Goal: Information Seeking & Learning: Check status

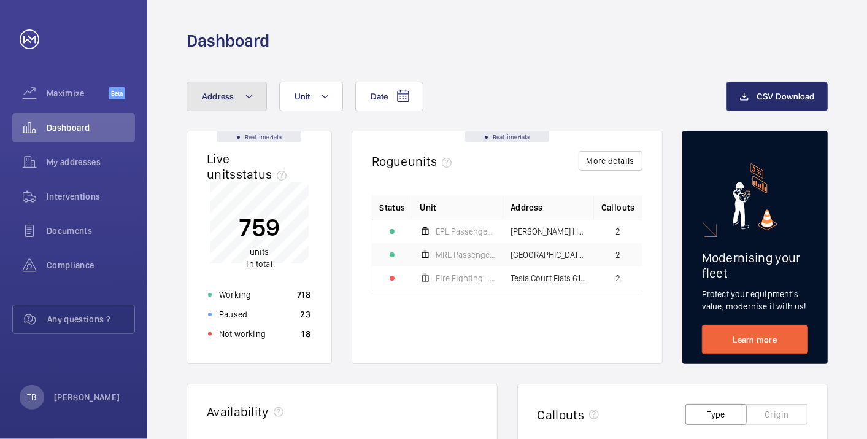
click at [244, 100] on mat-icon at bounding box center [249, 96] width 10 height 15
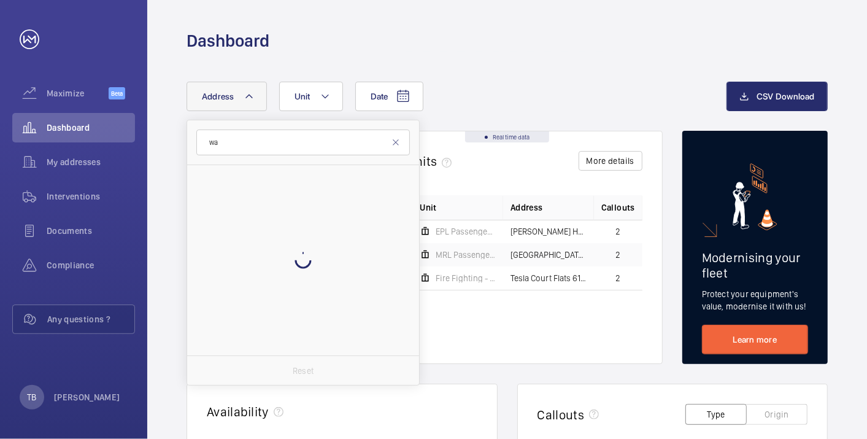
type input "w"
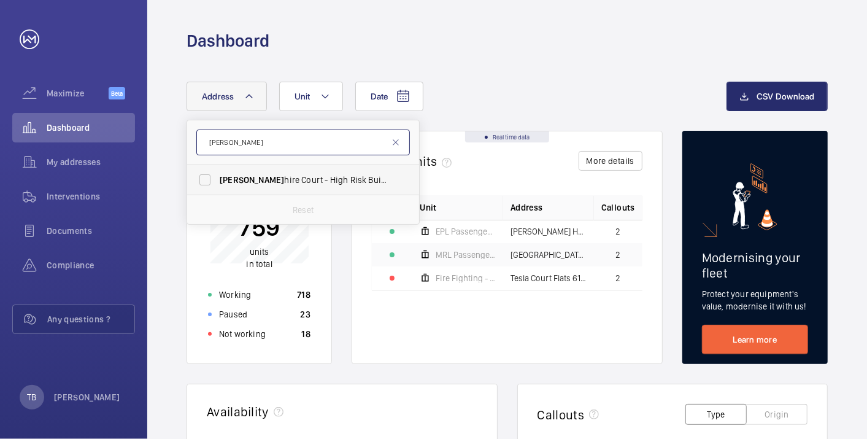
type input "[PERSON_NAME]"
click at [310, 182] on span "[PERSON_NAME] hire Court - High Risk Building - [PERSON_NAME][GEOGRAPHIC_DATA]" at bounding box center [304, 180] width 169 height 12
click at [217, 182] on input "[PERSON_NAME] hire Court - High Risk Building - [PERSON_NAME][GEOGRAPHIC_DATA]" at bounding box center [205, 180] width 25 height 25
checkbox input "true"
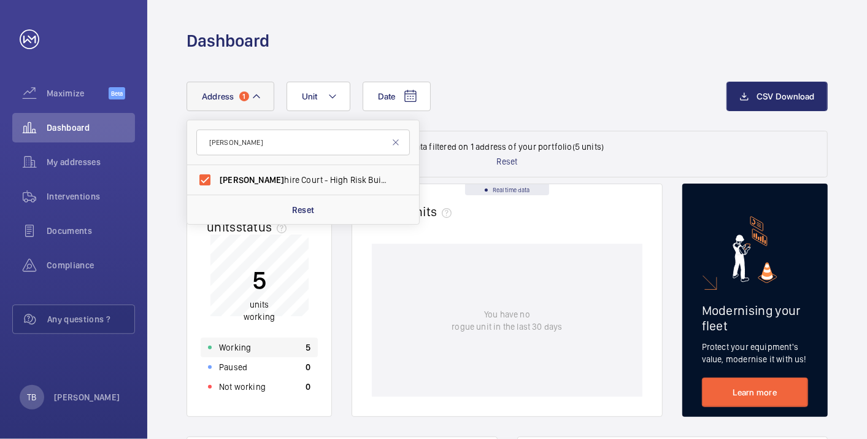
click at [253, 354] on div "Working 5" at bounding box center [259, 348] width 117 height 20
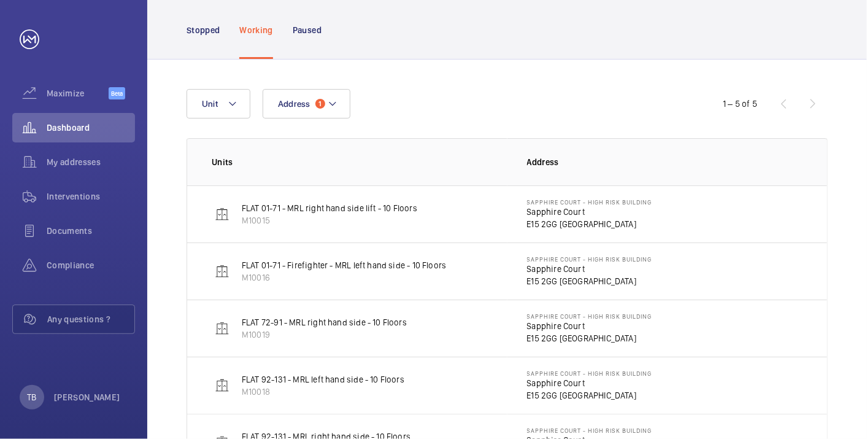
scroll to position [136, 0]
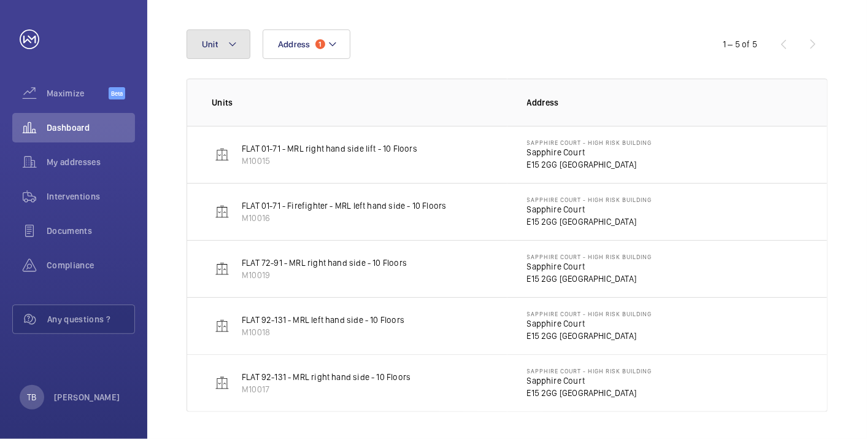
click at [226, 42] on button "Unit" at bounding box center [219, 43] width 64 height 29
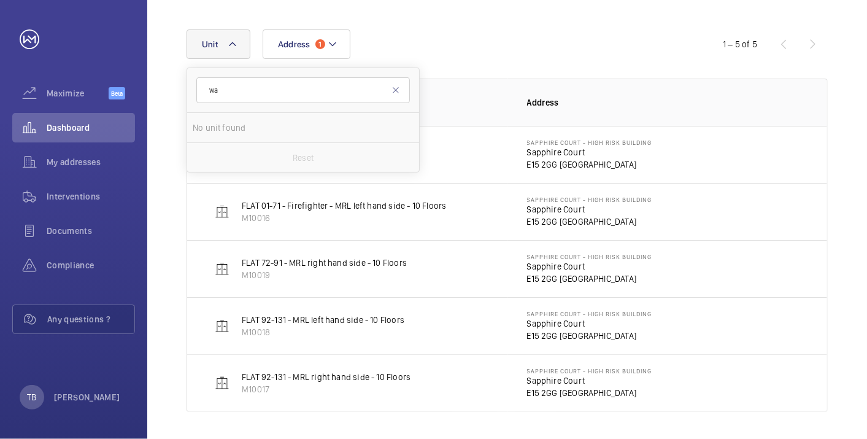
type input "w"
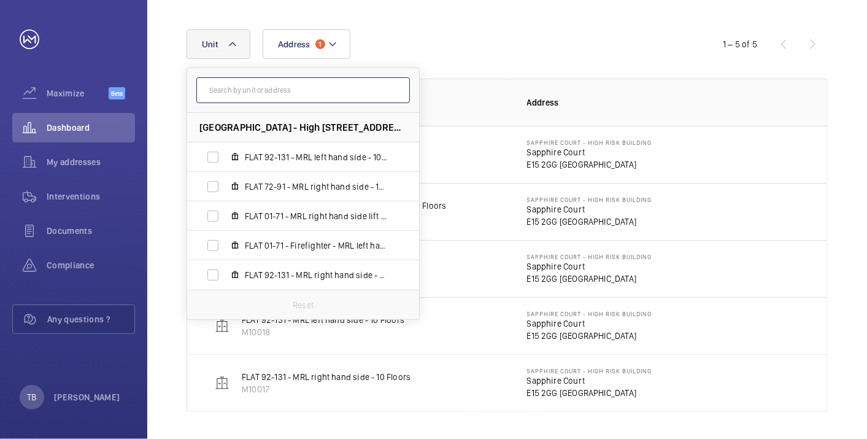
paste input "E15 2GG"
type input "E15 2GG"
drag, startPoint x: 239, startPoint y: 91, endPoint x: 152, endPoint y: 92, distance: 87.8
click at [152, 92] on div "Address [STREET_ADDRESS] FLAT 92-131 - MRL left hand side - 10 Floors, M10018 F…" at bounding box center [507, 220] width 720 height 441
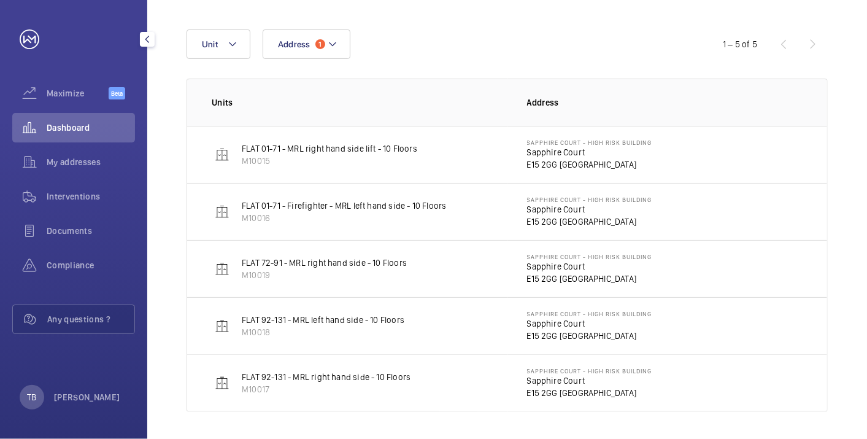
click at [94, 119] on div "Dashboard" at bounding box center [73, 127] width 123 height 29
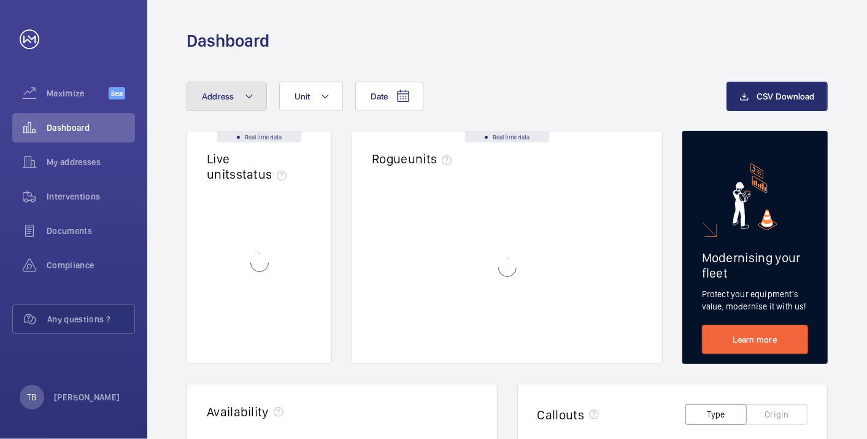
click at [215, 95] on span "Address" at bounding box center [218, 96] width 33 height 10
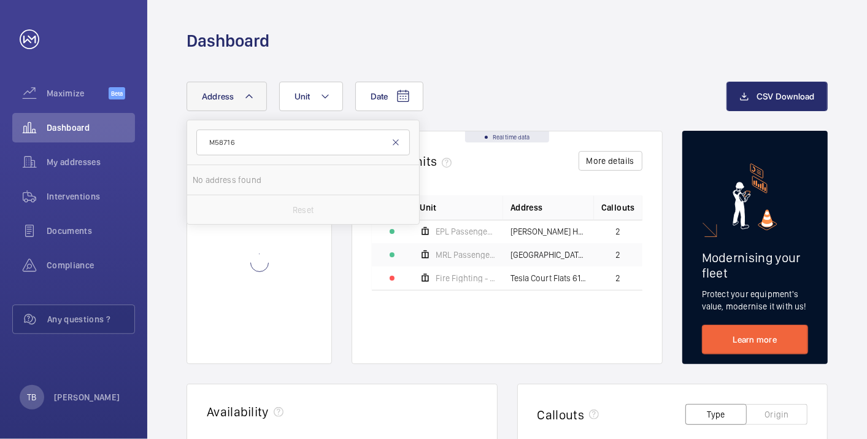
type input "M58716"
click at [395, 142] on mat-icon at bounding box center [396, 142] width 10 height 10
